Goal: Task Accomplishment & Management: Manage account settings

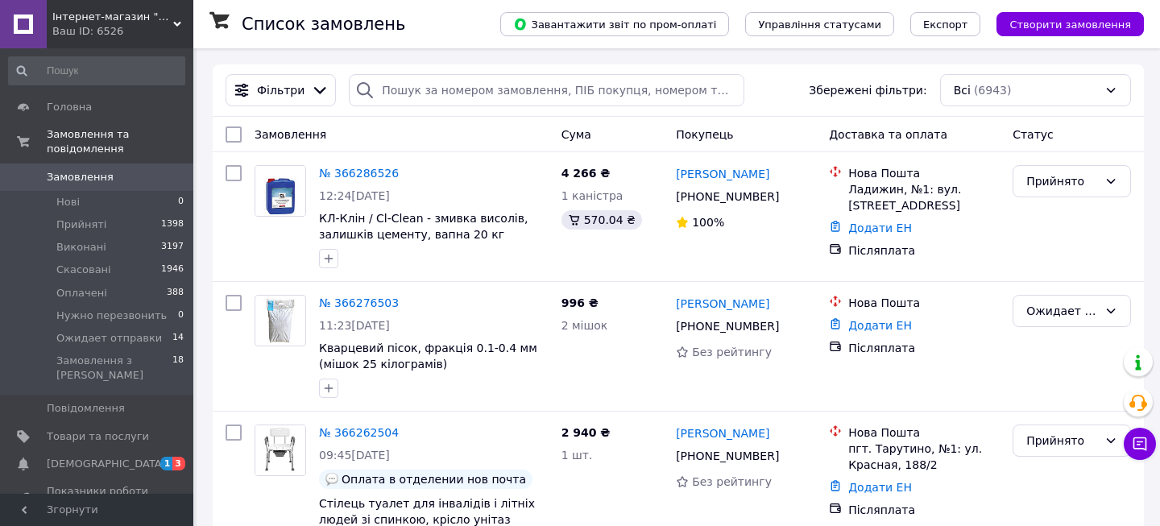
click at [122, 457] on span "[DEMOGRAPHIC_DATA]" at bounding box center [98, 464] width 102 height 14
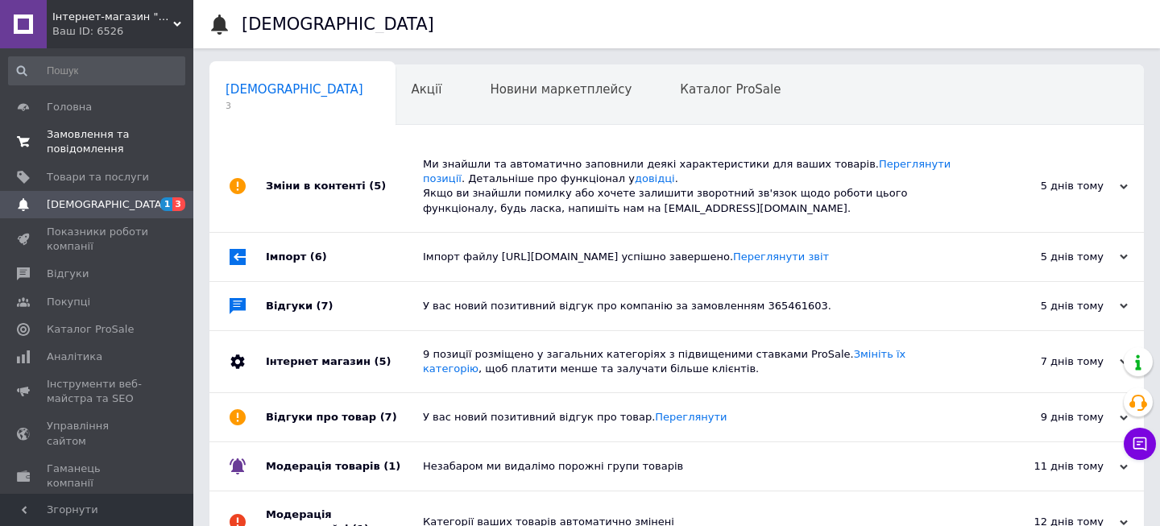
click at [63, 137] on span "Замовлення та повідомлення" at bounding box center [98, 141] width 102 height 29
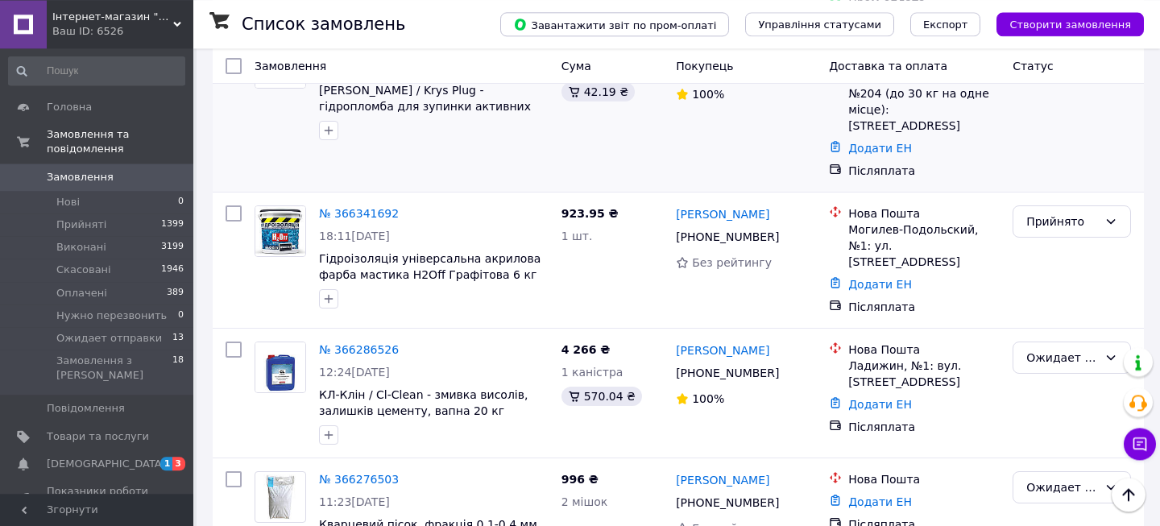
scroll to position [348, 0]
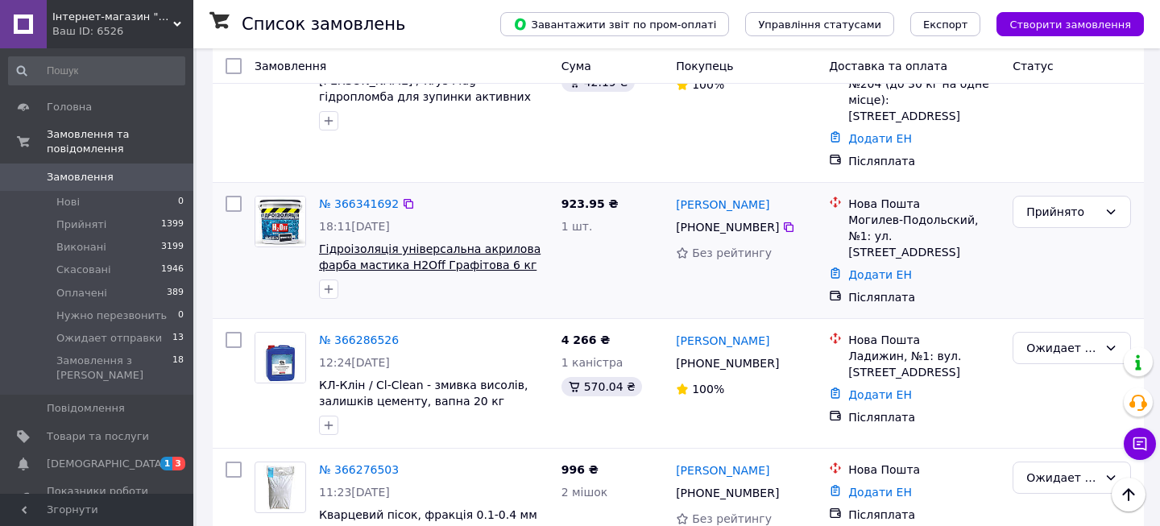
click at [367, 242] on span "Гідроізоляція універсальна акрилова фарба мастика H2Off Графітова 6 кг" at bounding box center [429, 256] width 221 height 29
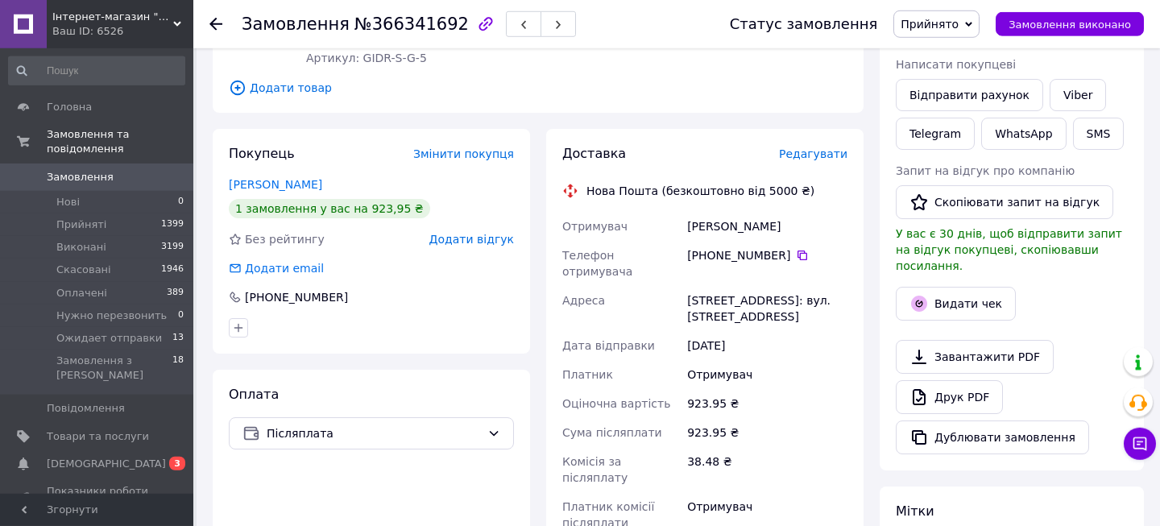
scroll to position [348, 0]
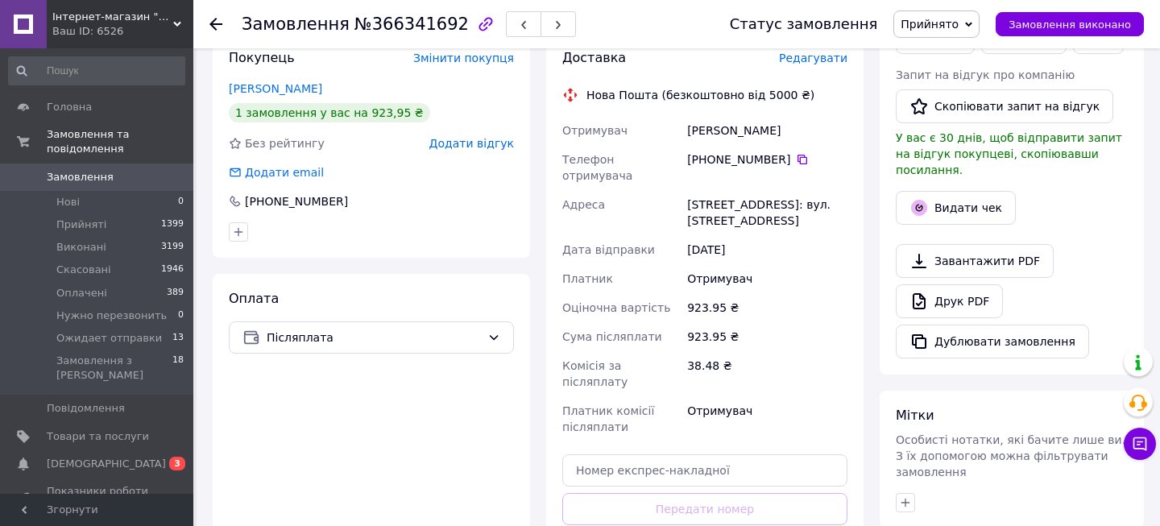
drag, startPoint x: 684, startPoint y: 133, endPoint x: 813, endPoint y: 205, distance: 148.1
click at [813, 205] on div "Отримувач Швець Інна Телефон отримувача +380 68 711 36 42   Адреса Могилів-Поді…" at bounding box center [705, 278] width 292 height 325
copy div "Адреса Могилів-Подільський, №1: вул. Полтавська, 24"
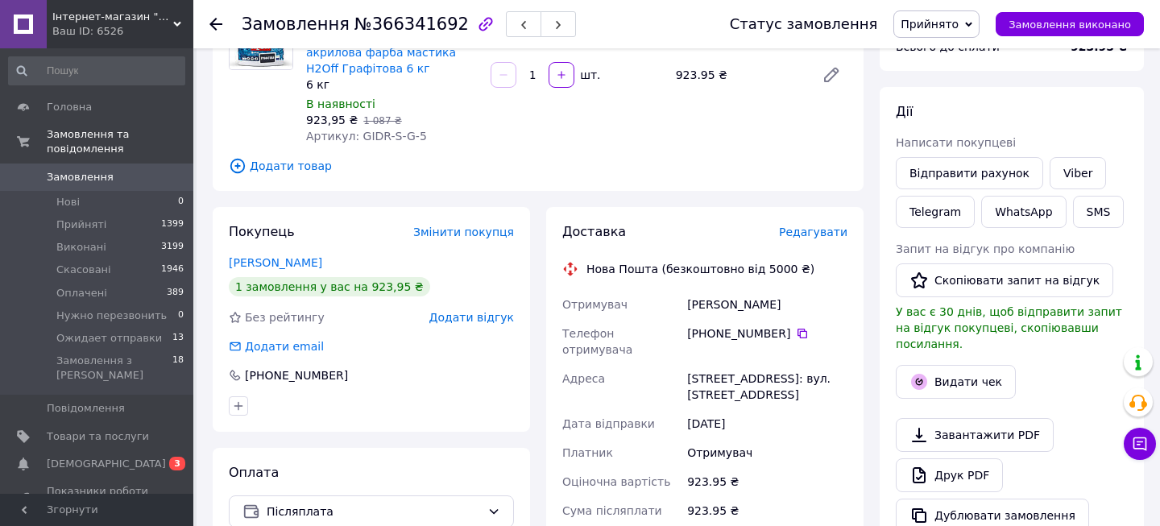
scroll to position [87, 0]
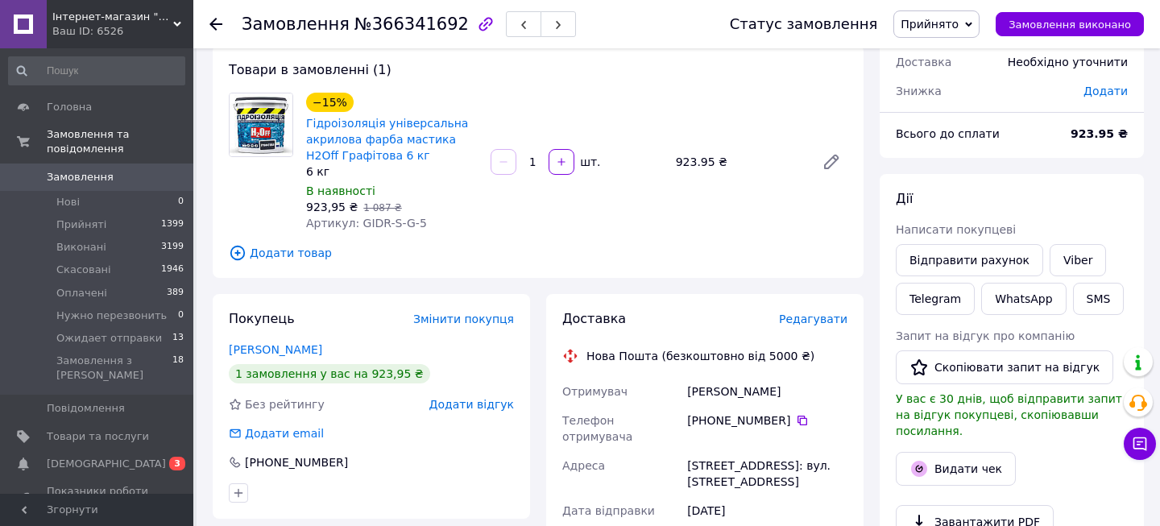
click at [718, 220] on div "−15% Гідроізоляція універсальна акрилова фарба мастика H2Off Графітова 6 кг 6 к…" at bounding box center [577, 161] width 554 height 145
drag, startPoint x: 366, startPoint y: 226, endPoint x: 422, endPoint y: 233, distance: 56.7
click at [422, 233] on div "−15% Гідроізоляція універсальна акрилова фарба мастика H2Off Графітова 6 кг 6 к…" at bounding box center [392, 161] width 184 height 145
drag, startPoint x: 353, startPoint y: 222, endPoint x: 427, endPoint y: 224, distance: 74.1
click at [427, 224] on div "Артикул: GIDR-S-G-5" at bounding box center [392, 223] width 172 height 16
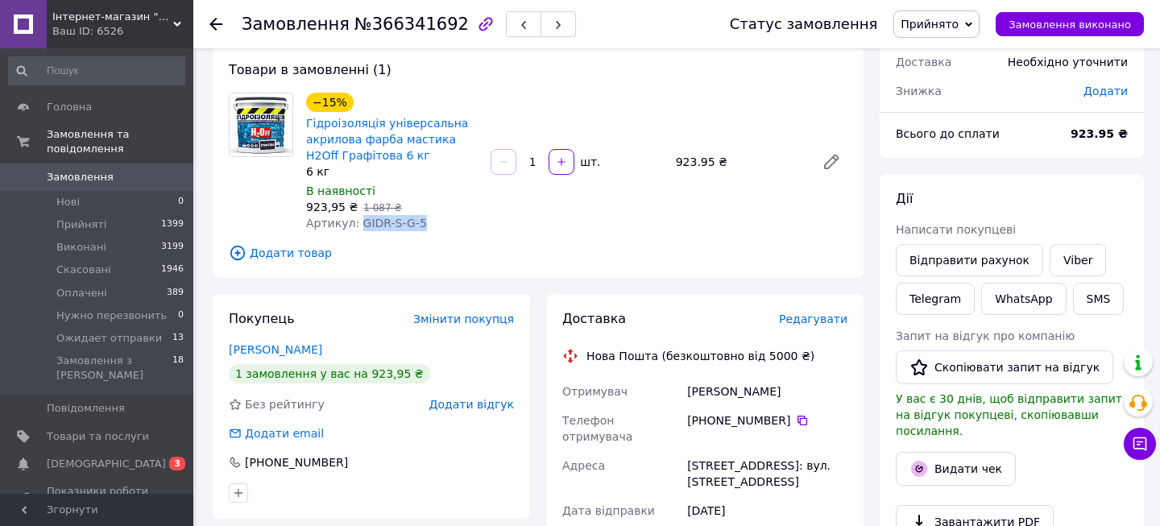
copy span "GIDR-S-G-5"
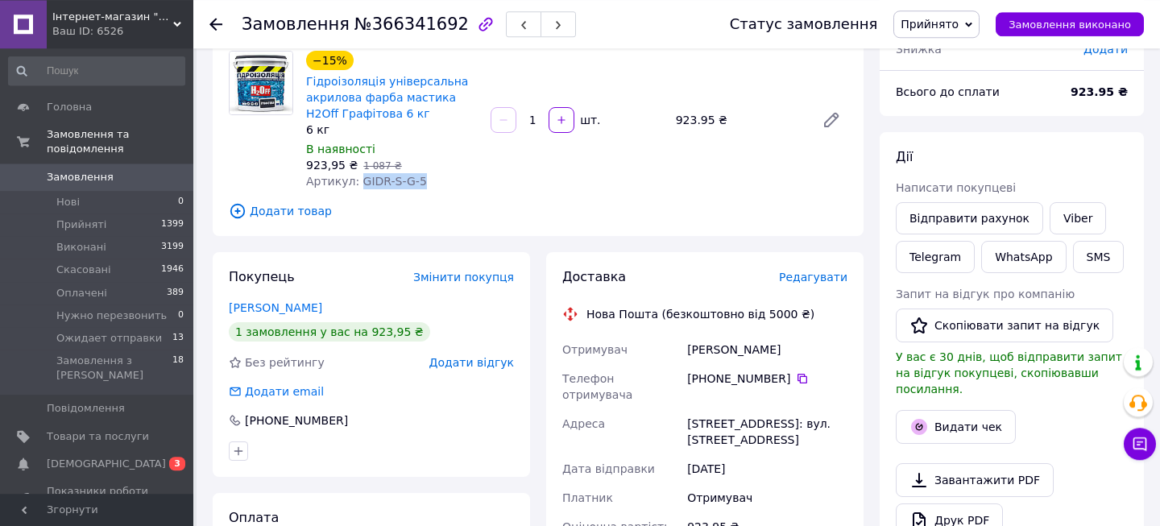
scroll to position [220, 0]
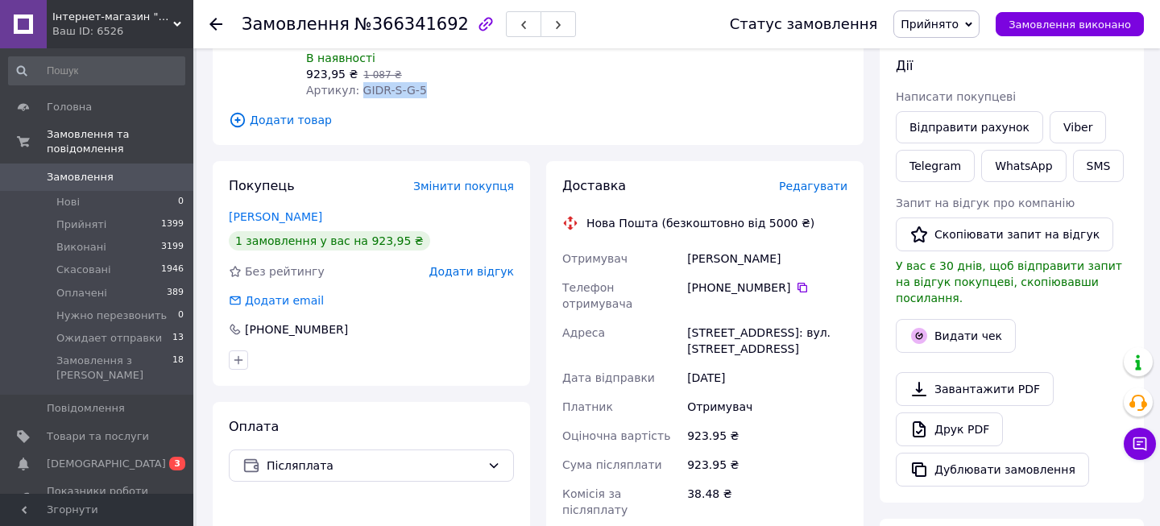
drag, startPoint x: 682, startPoint y: 259, endPoint x: 796, endPoint y: 330, distance: 134.5
click at [795, 330] on div "Отримувач Швець Інна Телефон отримувача +380 68 711 36 42   Адреса Могилів-Поді…" at bounding box center [705, 406] width 292 height 325
copy div "Адреса Могилів-Подільський, №1: вул. Полтавська, 24"
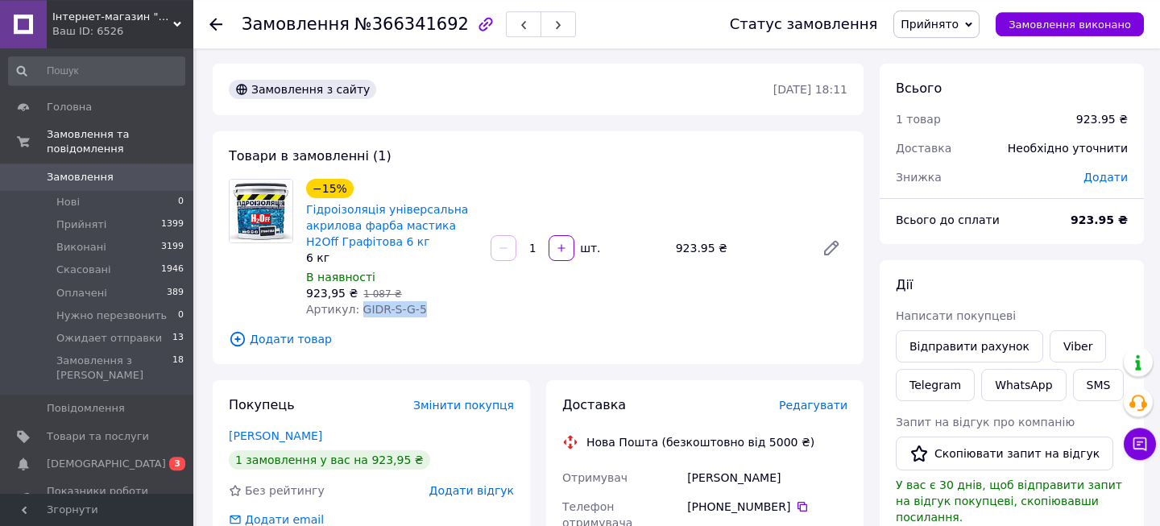
scroll to position [0, 0]
click at [60, 172] on link "Замовлення 0" at bounding box center [96, 176] width 193 height 27
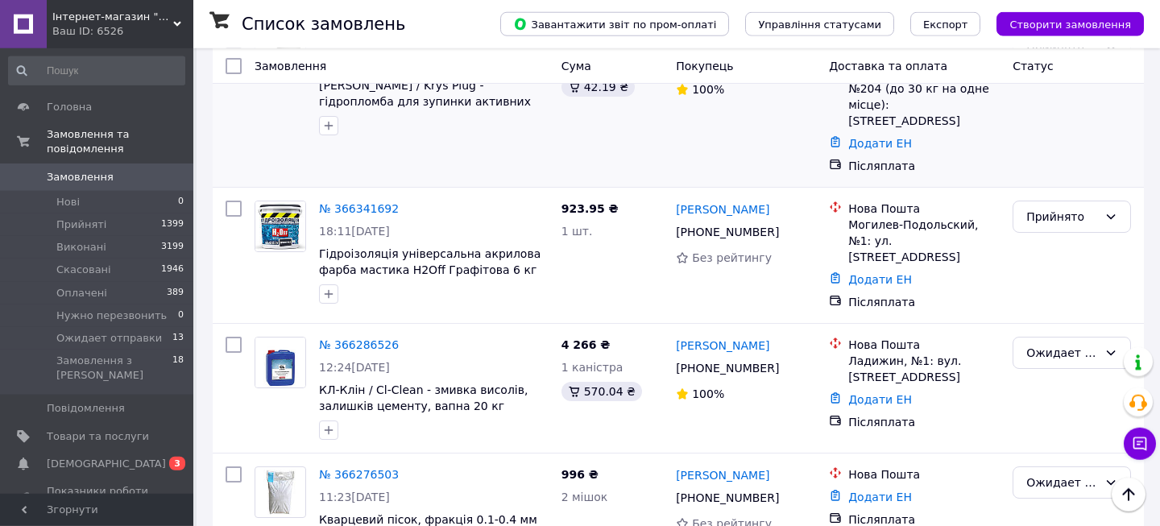
scroll to position [348, 0]
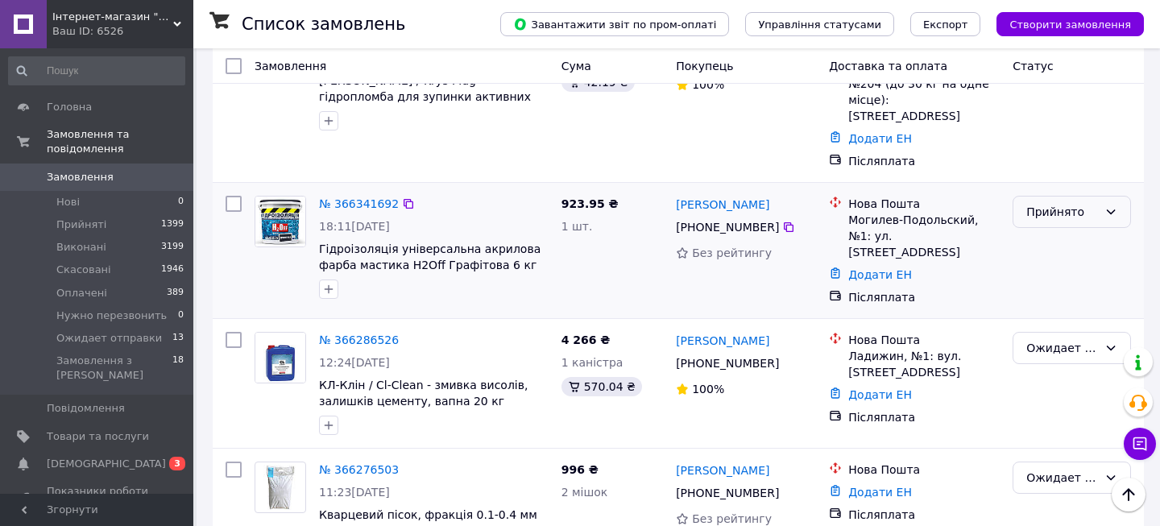
click at [1050, 203] on div "Прийнято" at bounding box center [1062, 212] width 72 height 18
click at [438, 276] on div at bounding box center [434, 289] width 236 height 26
drag, startPoint x: 331, startPoint y: 226, endPoint x: 328, endPoint y: 236, distance: 10.2
click at [331, 283] on icon "button" at bounding box center [328, 289] width 13 height 13
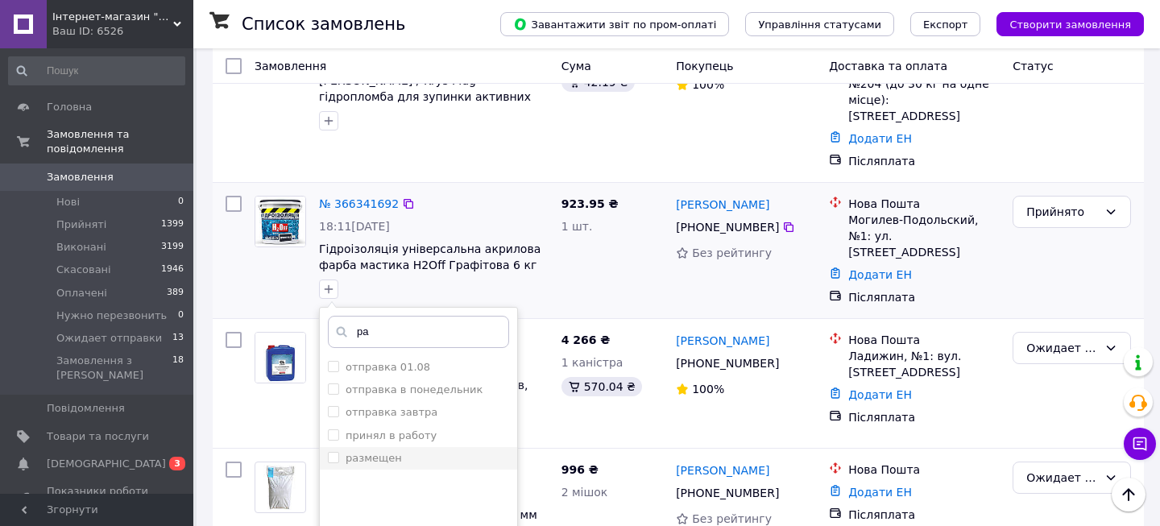
type input "ра"
click at [400, 451] on div "размещен" at bounding box center [418, 458] width 181 height 14
checkbox input "true"
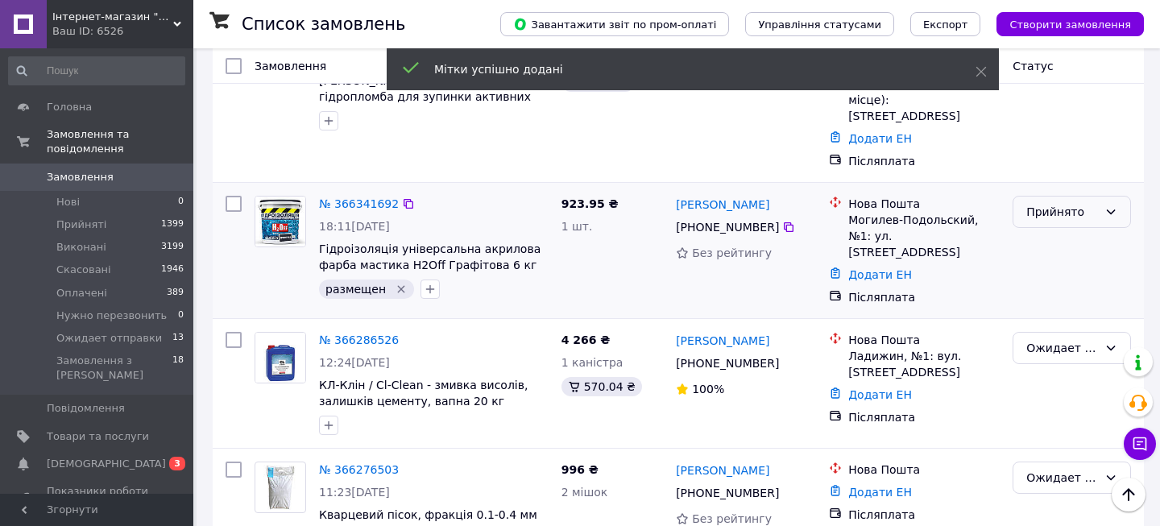
click at [1090, 203] on div "Прийнято" at bounding box center [1062, 212] width 72 height 18
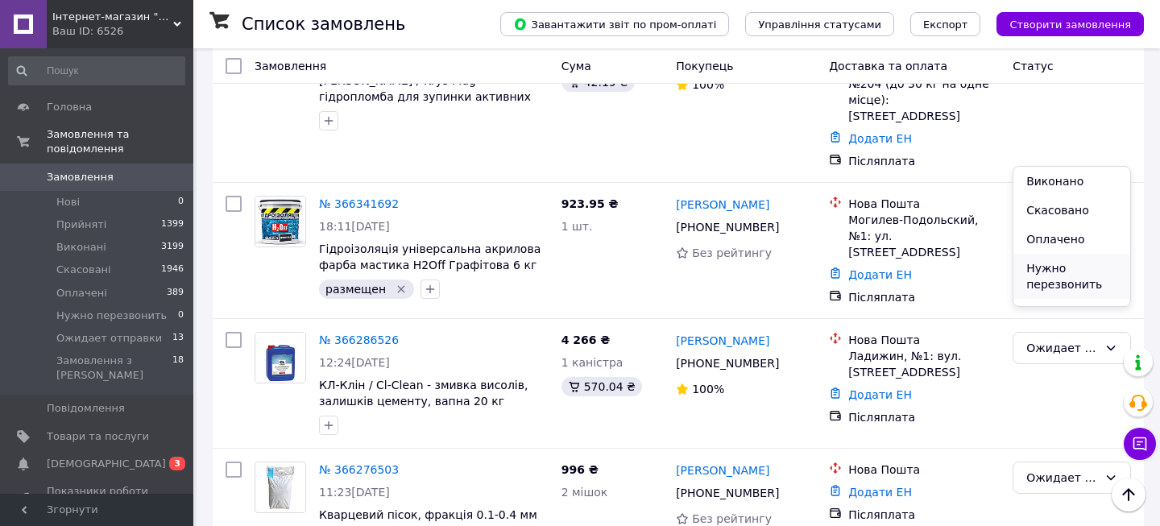
scroll to position [38, 0]
click at [1063, 271] on li "Ожидает отправки" at bounding box center [1071, 283] width 117 height 45
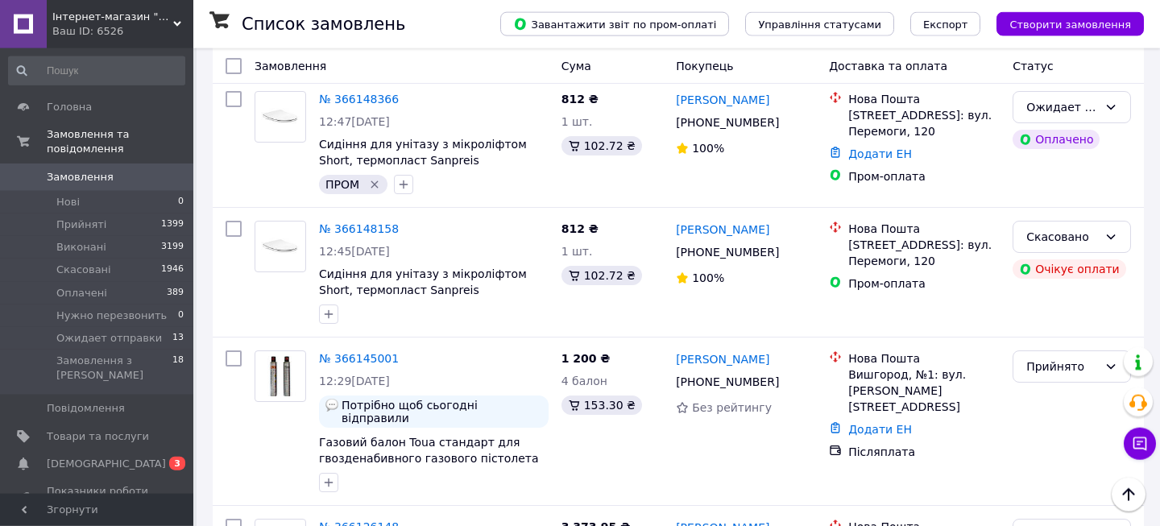
scroll to position [1913, 0]
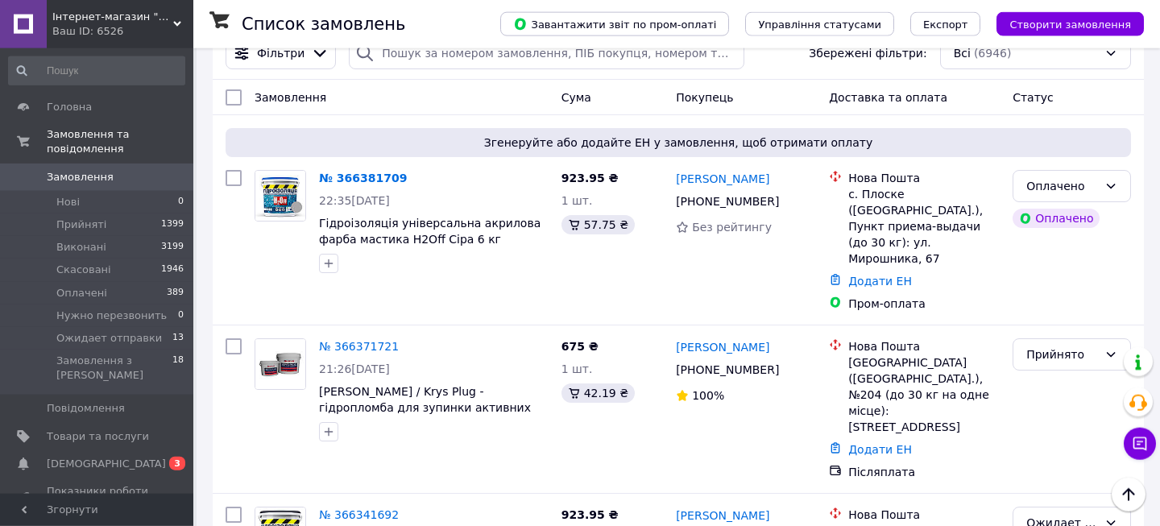
scroll to position [0, 0]
